Goal: Task Accomplishment & Management: Complete application form

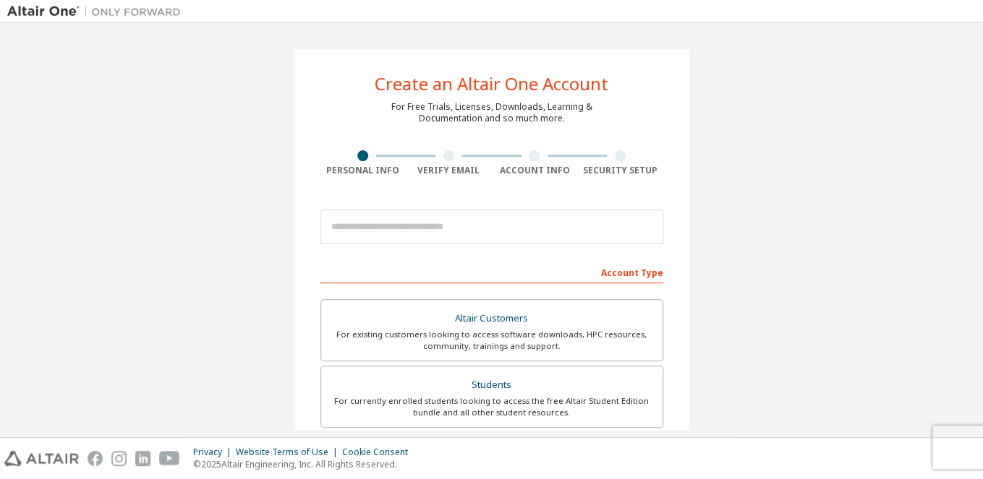
scroll to position [105, 0]
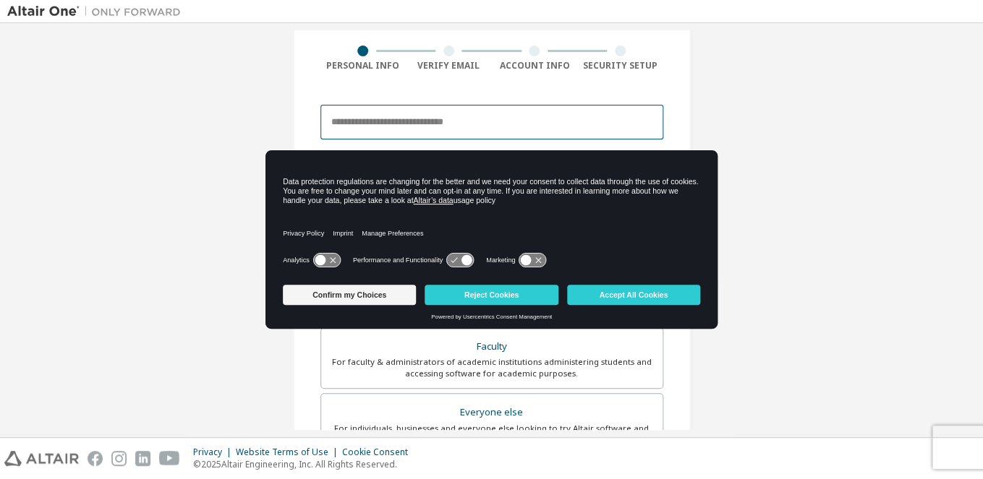
click at [487, 119] on input "email" at bounding box center [491, 122] width 343 height 35
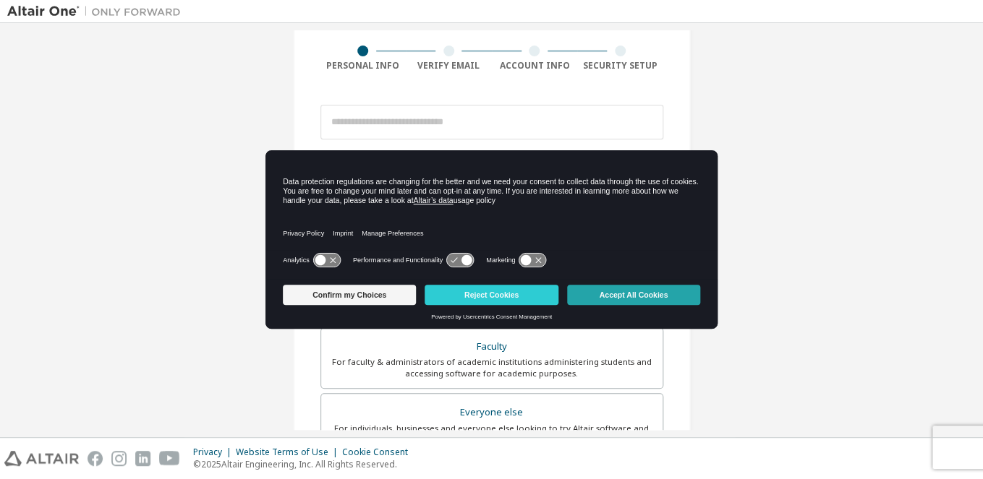
click at [605, 295] on button "Accept All Cookies" at bounding box center [633, 295] width 133 height 20
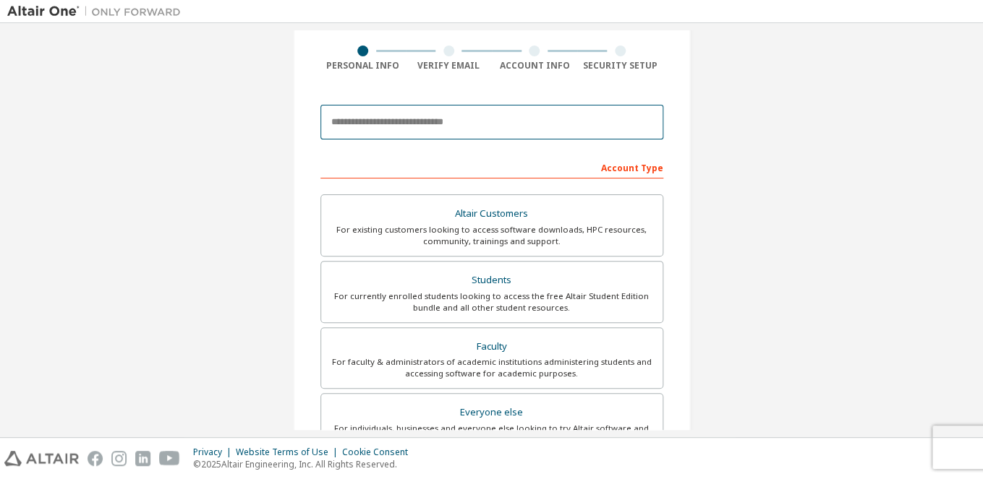
click at [461, 129] on input "email" at bounding box center [491, 122] width 343 height 35
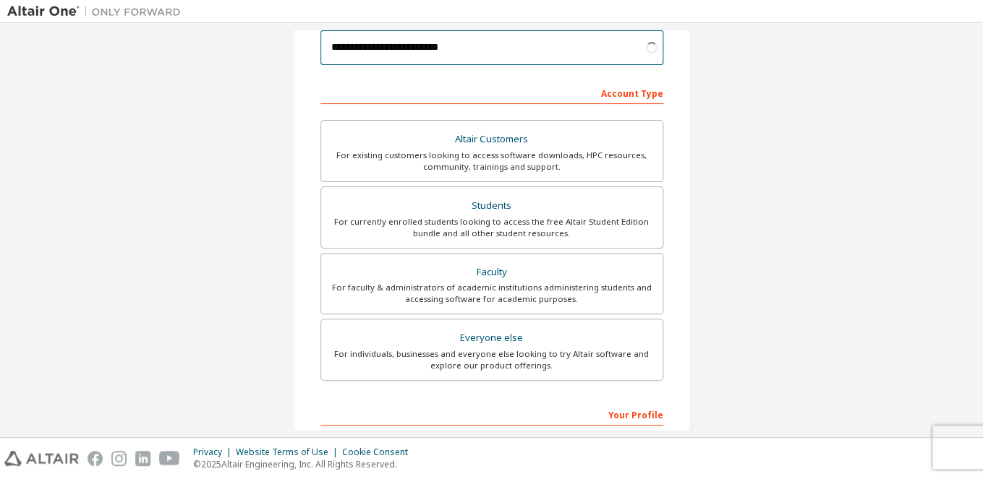
scroll to position [208, 0]
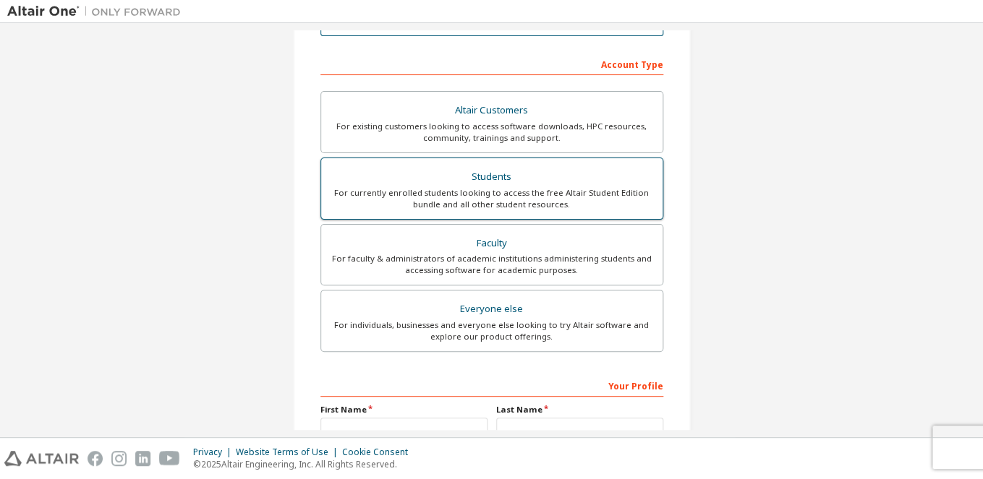
type input "**********"
click at [603, 187] on div "Students" at bounding box center [492, 177] width 324 height 20
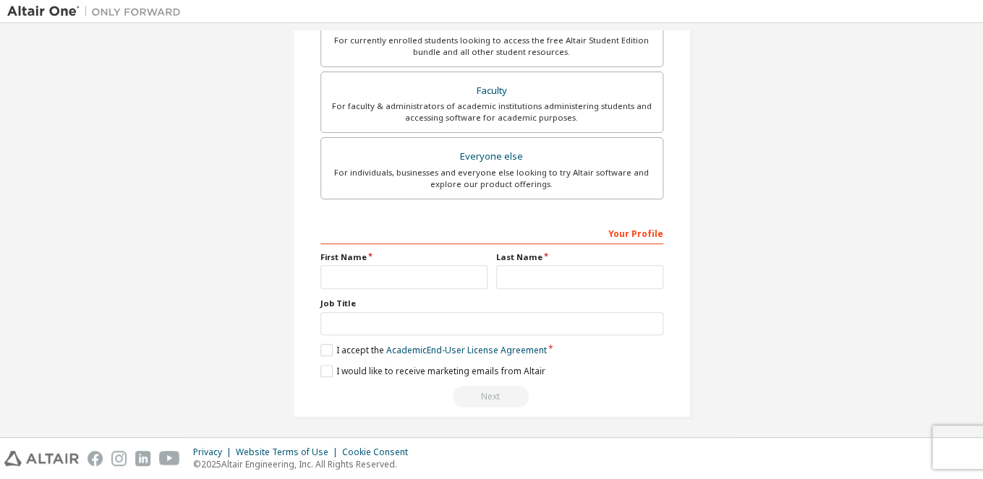
scroll to position [362, 0]
click at [414, 277] on input "text" at bounding box center [403, 277] width 167 height 24
type input "*******"
click at [588, 279] on input "text" at bounding box center [579, 277] width 167 height 24
type input "******"
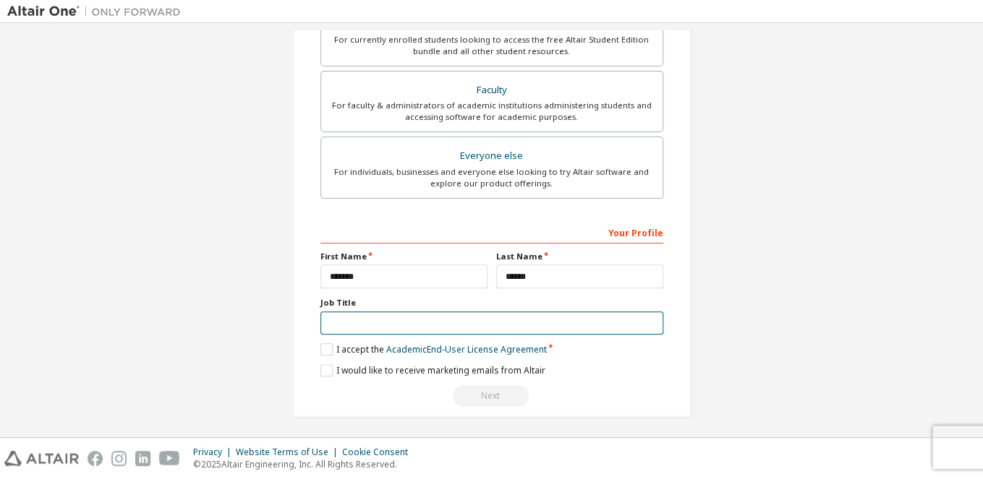
click at [424, 314] on input "text" at bounding box center [491, 324] width 343 height 24
type input "*******"
click at [332, 349] on label "I accept the Academic End-User License Agreement" at bounding box center [433, 349] width 226 height 12
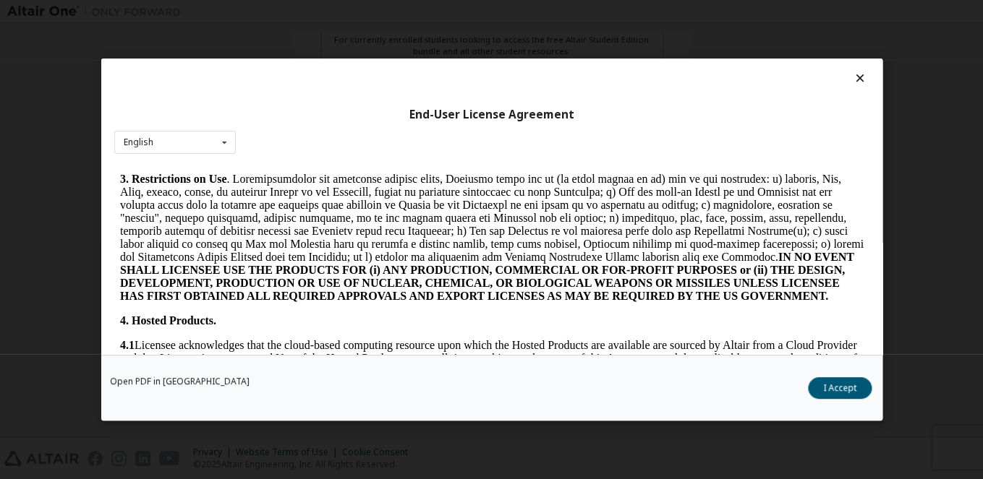
scroll to position [1415, 0]
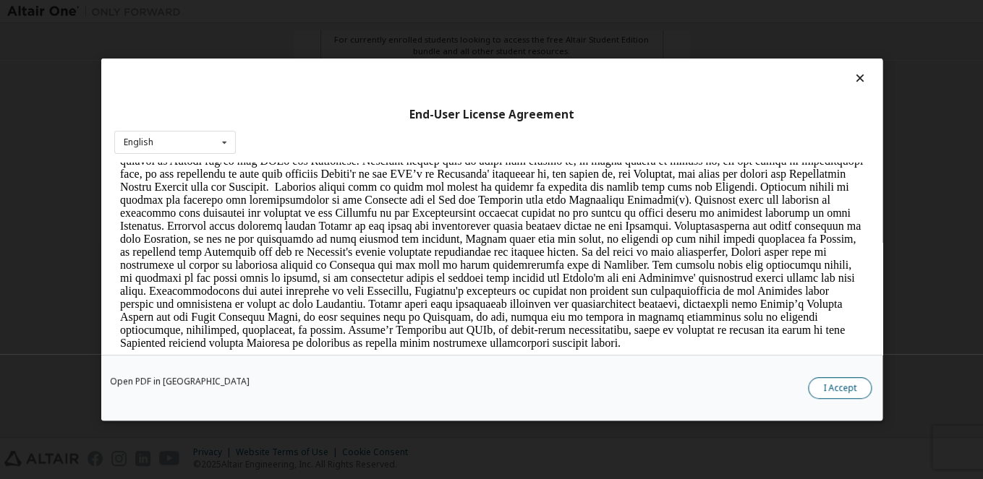
click at [868, 382] on button "I Accept" at bounding box center [840, 388] width 64 height 22
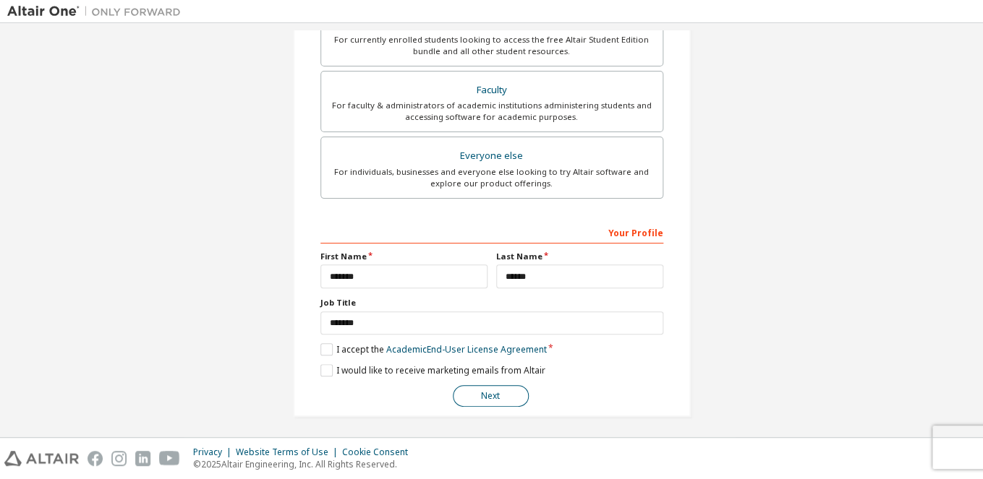
click at [492, 404] on button "Next" at bounding box center [491, 396] width 76 height 22
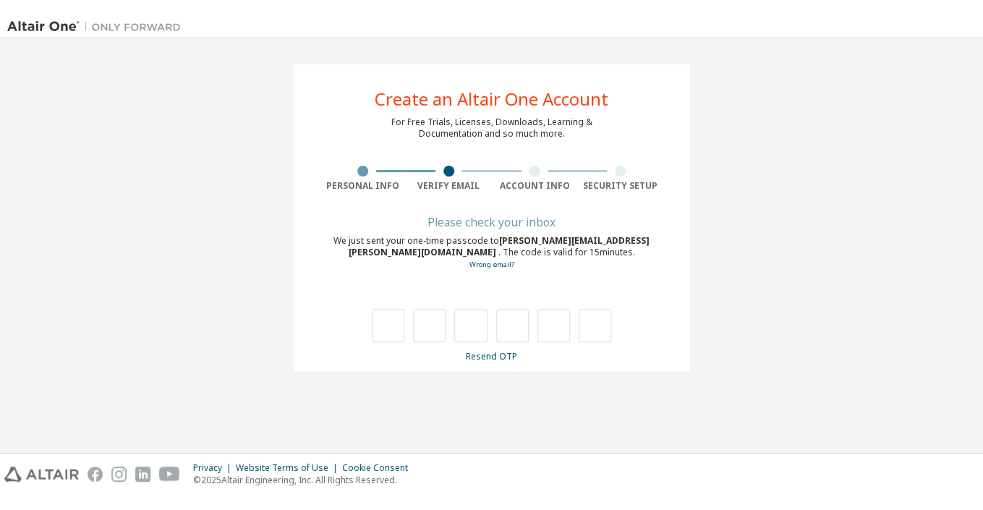
scroll to position [0, 0]
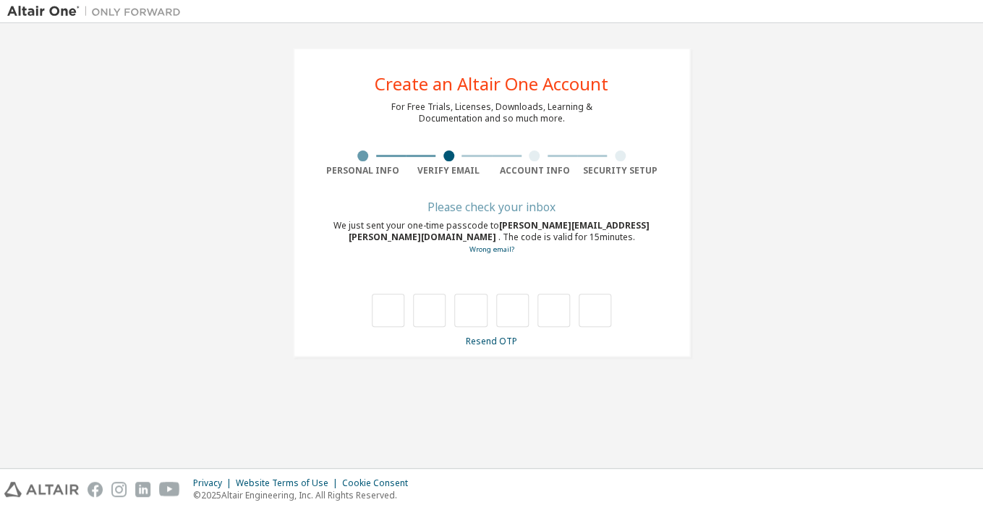
type input "*"
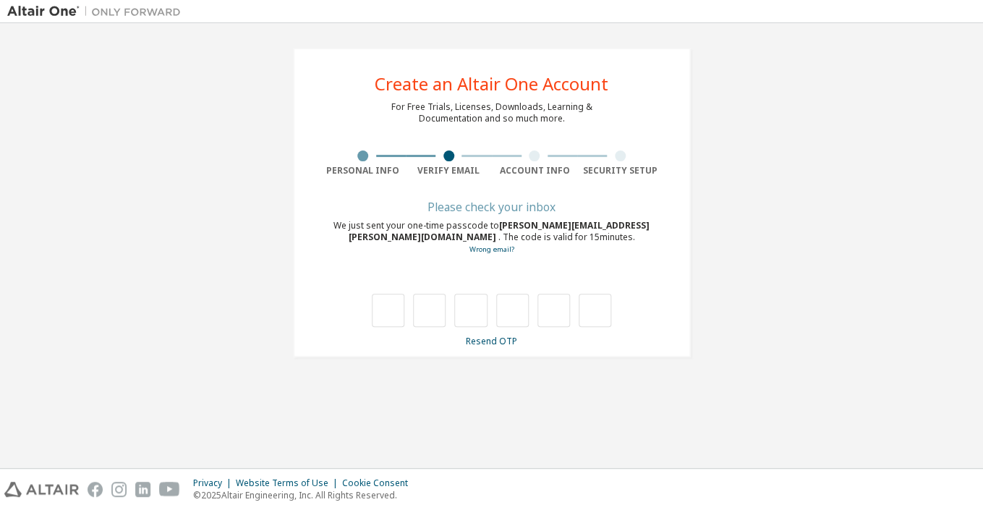
type input "*"
